Goal: Task Accomplishment & Management: Use online tool/utility

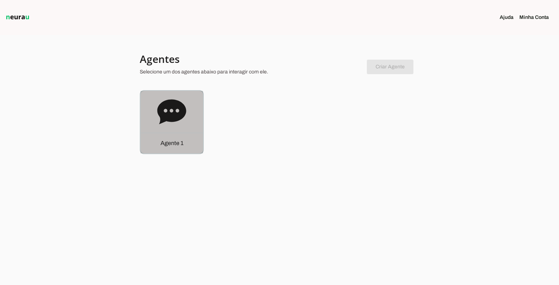
click at [172, 114] on icon at bounding box center [171, 111] width 29 height 25
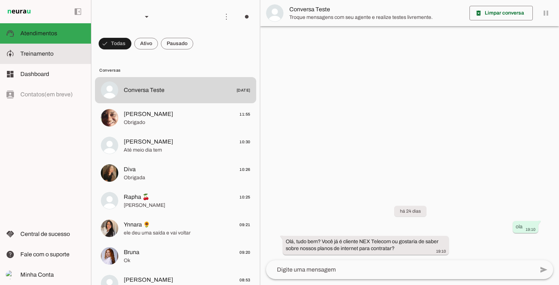
click at [34, 54] on span "Treinamento" at bounding box center [36, 54] width 33 height 6
